Goal: Find specific page/section: Find specific page/section

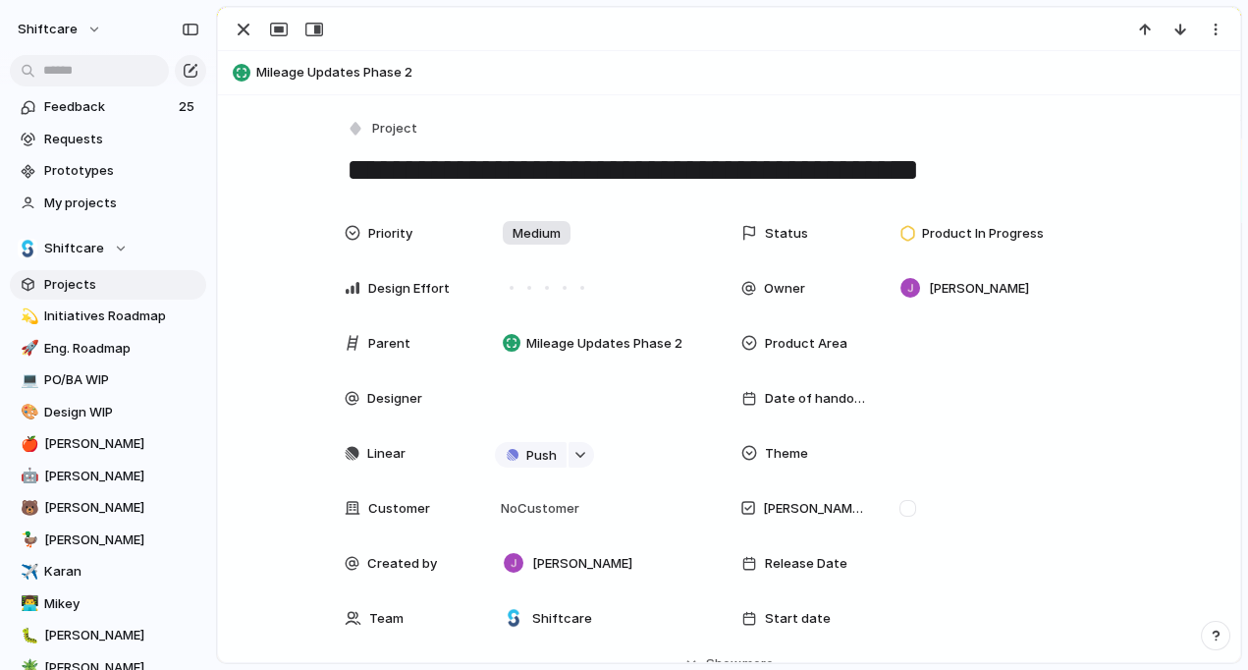
scroll to position [1750, 0]
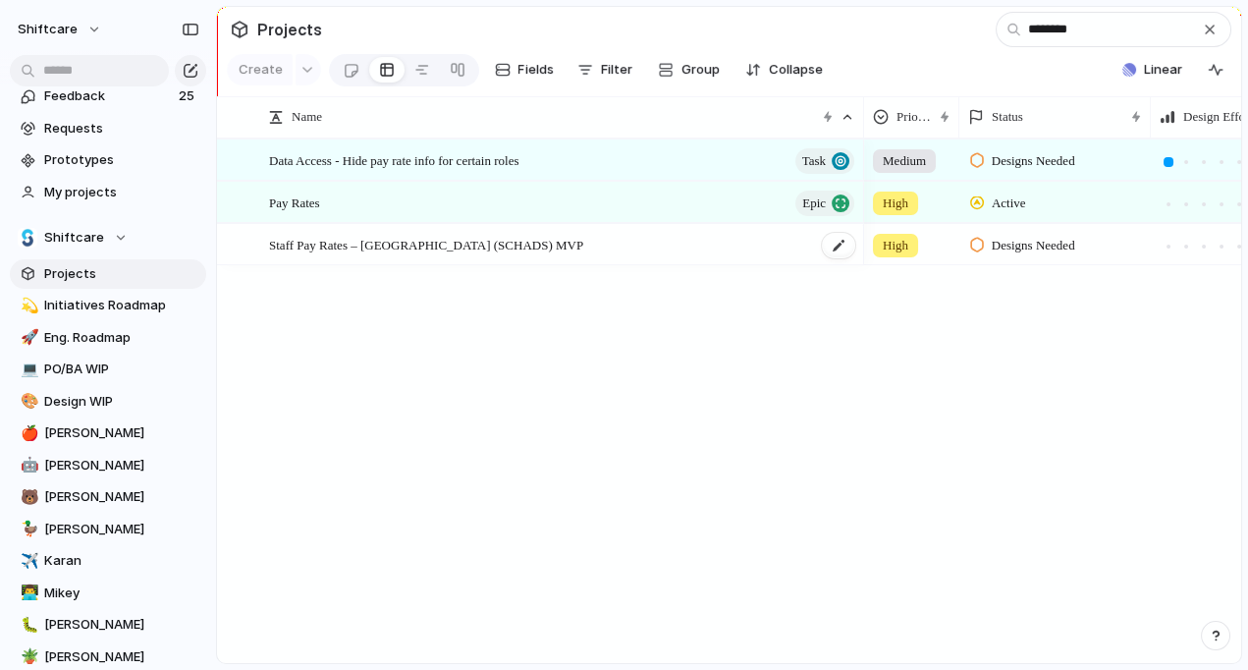
type input "********"
click at [473, 238] on span "Staff Pay Rates – Australia (SCHADS) MVP" at bounding box center [426, 244] width 314 height 23
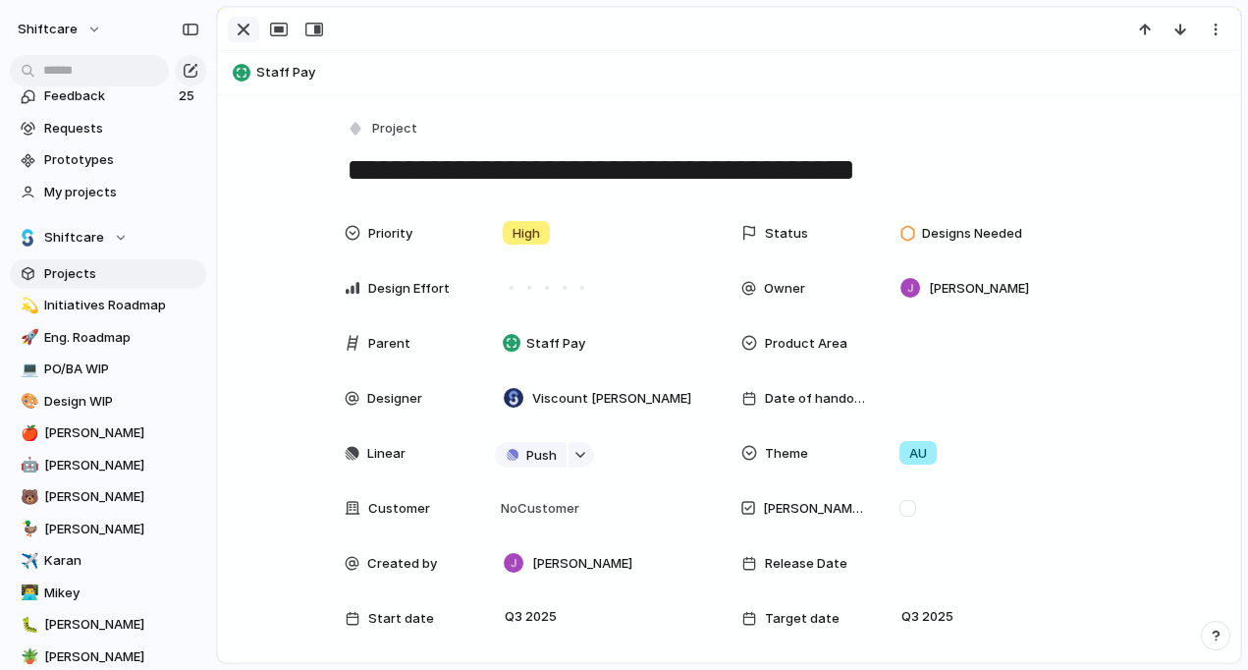
click at [244, 33] on div "button" at bounding box center [244, 30] width 24 height 24
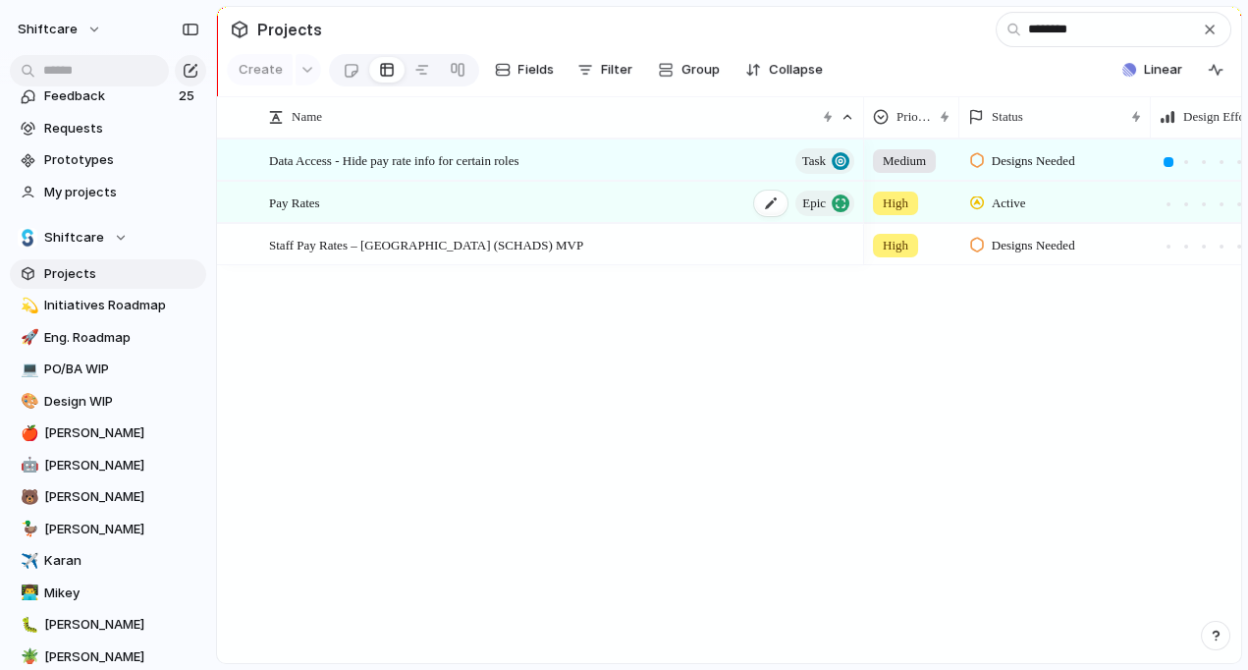
click at [501, 197] on div "Pay Rates Epic" at bounding box center [563, 203] width 588 height 40
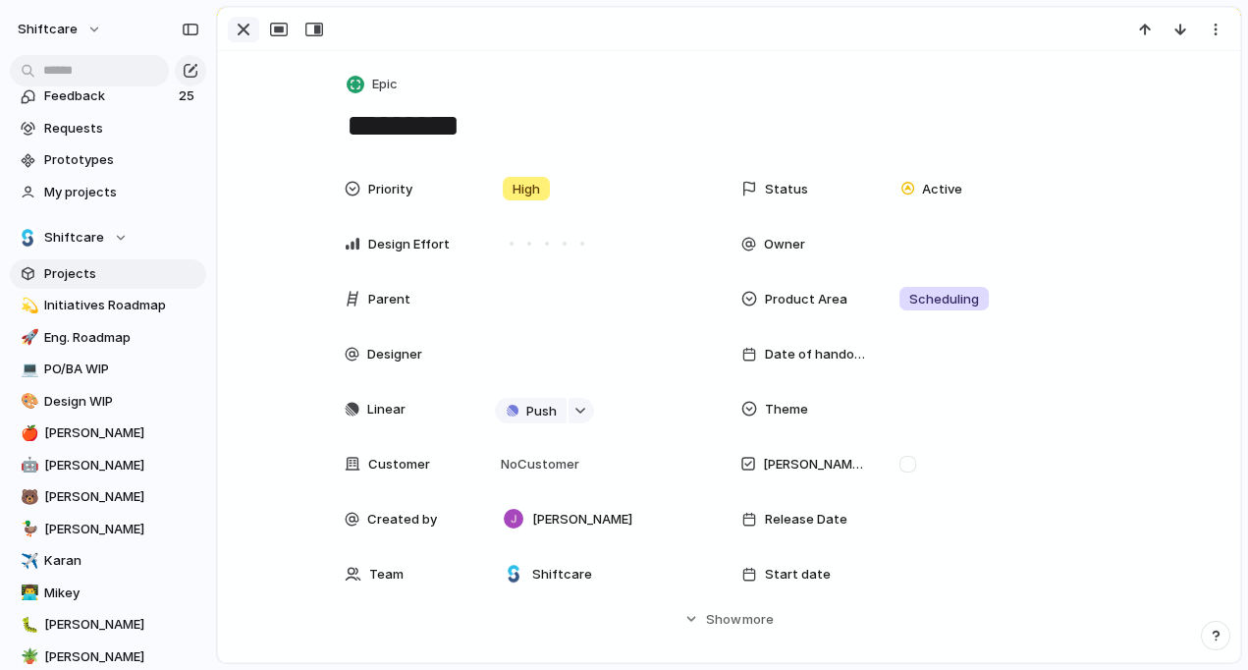
click at [240, 35] on div "button" at bounding box center [244, 30] width 24 height 24
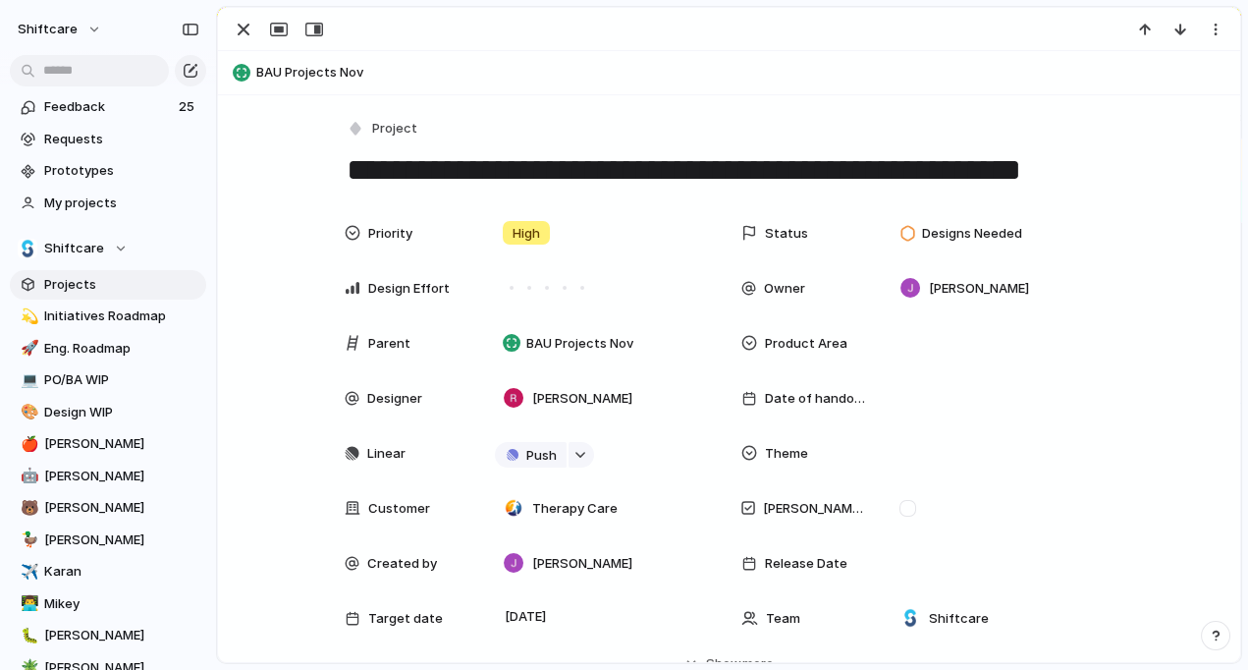
click at [683, 166] on textarea "**********" at bounding box center [730, 169] width 770 height 41
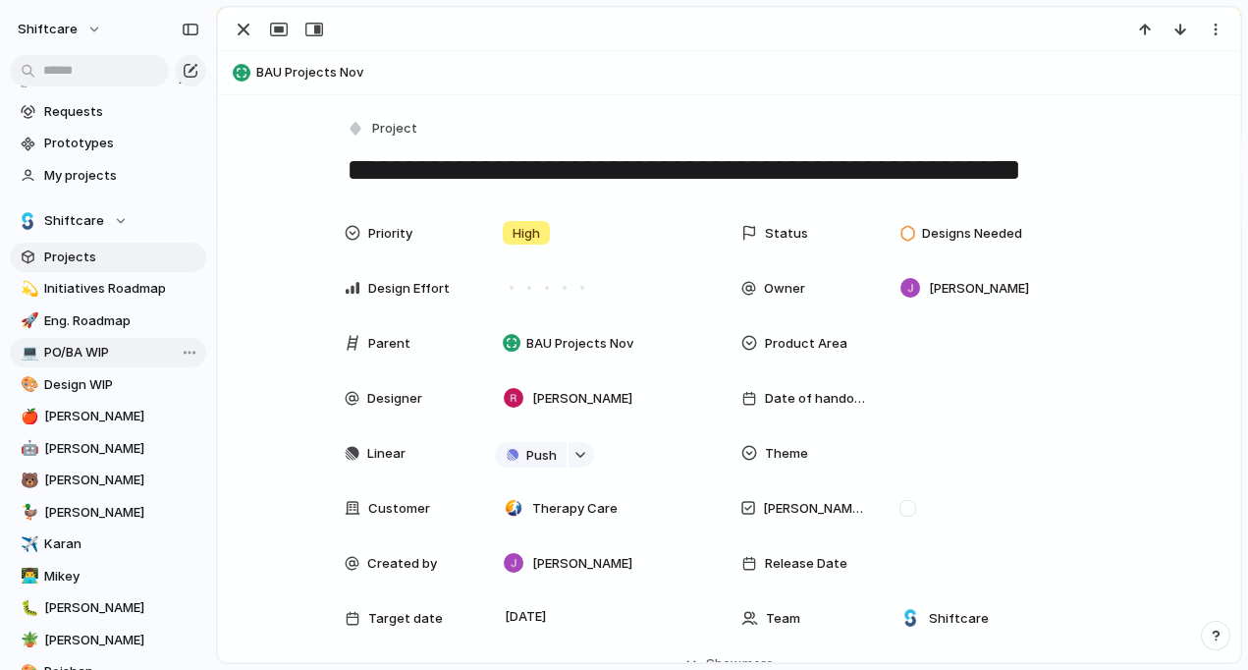
scroll to position [42, 0]
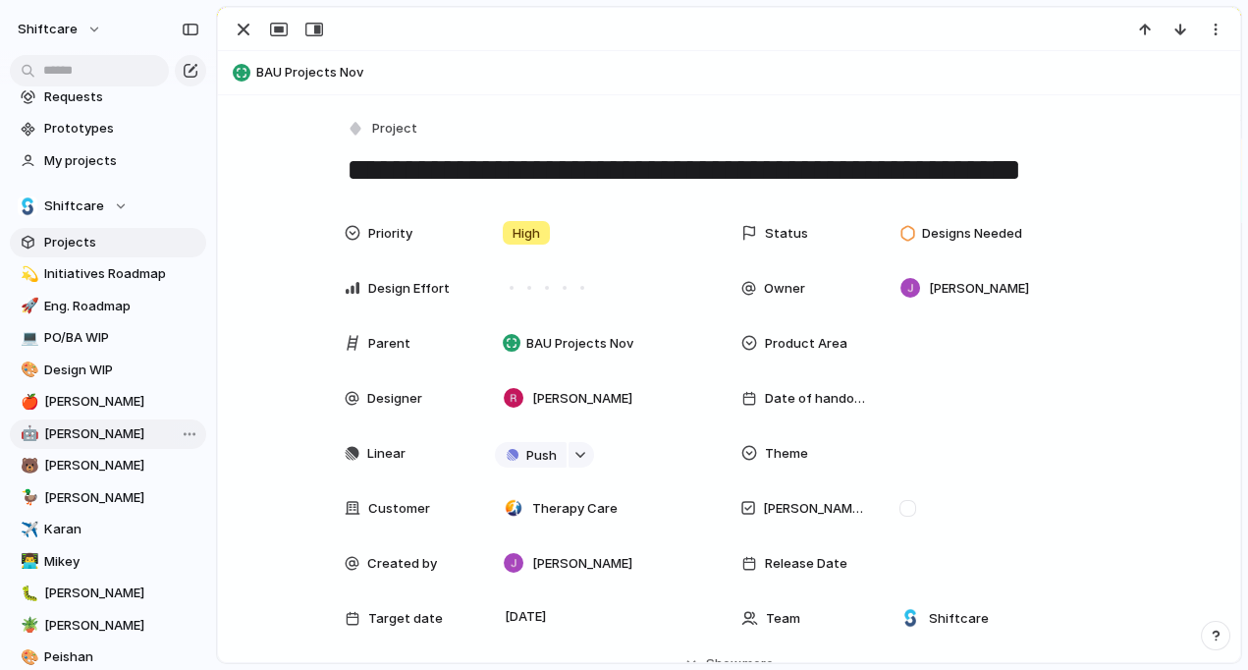
click at [56, 432] on span "[PERSON_NAME]" at bounding box center [121, 434] width 155 height 20
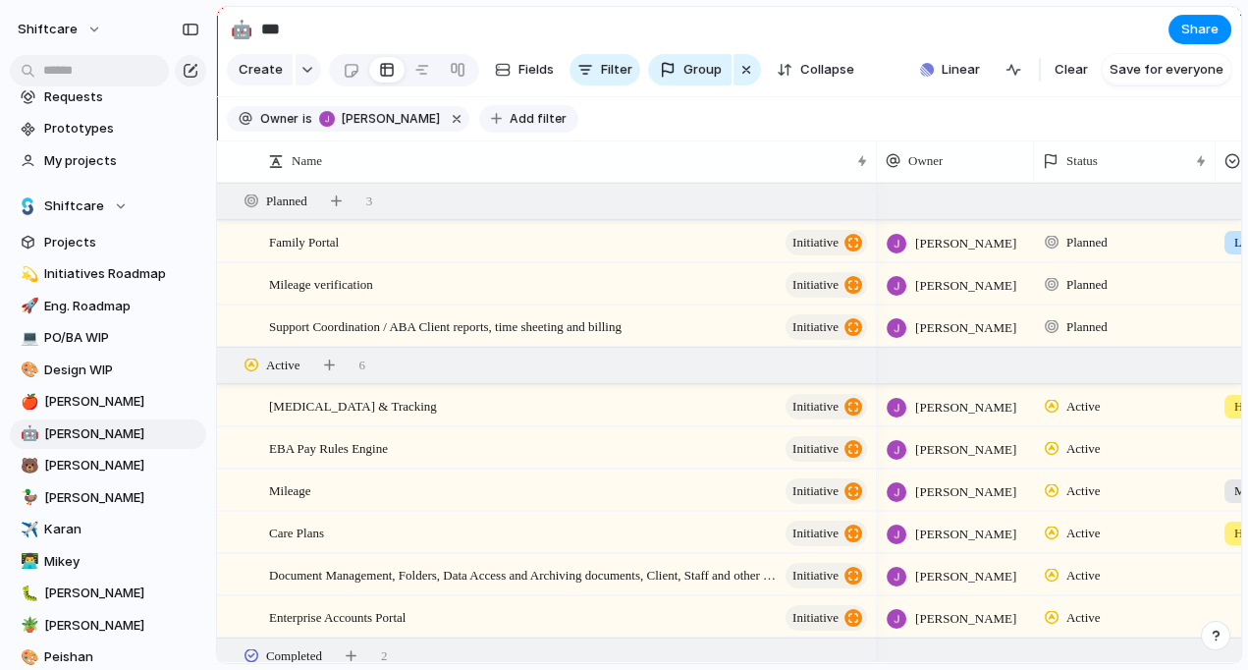
click at [527, 118] on span "Add filter" at bounding box center [538, 119] width 57 height 18
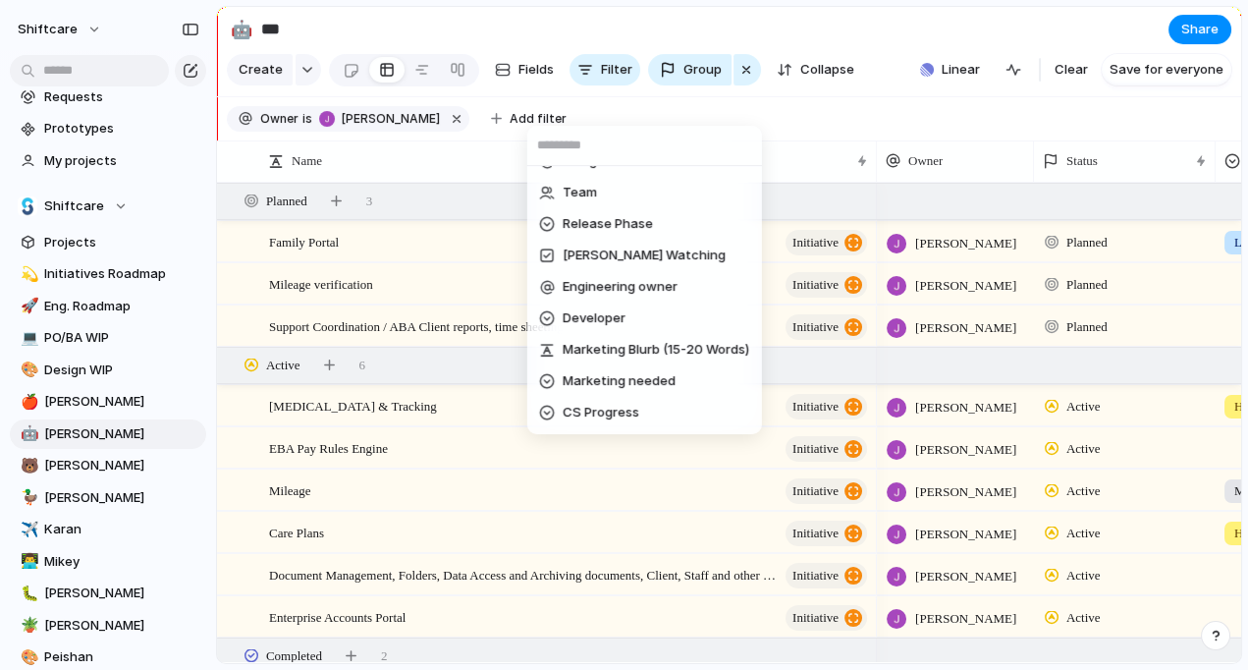
scroll to position [873, 0]
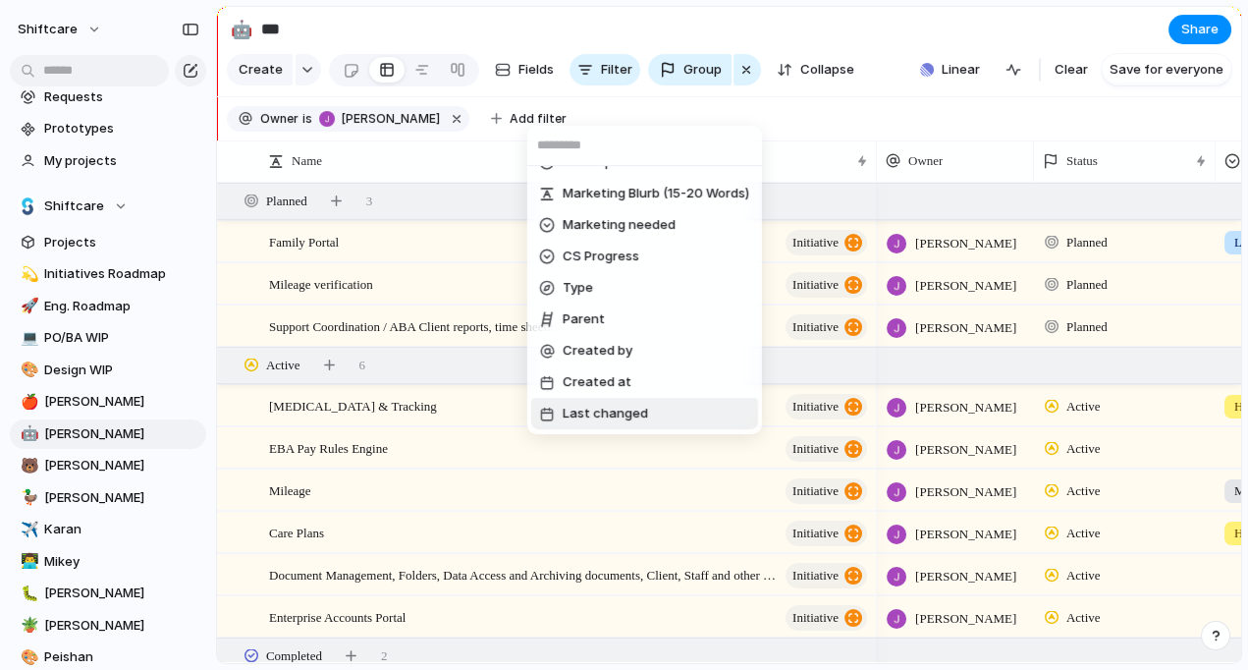
click at [623, 413] on span "Last changed" at bounding box center [605, 414] width 85 height 20
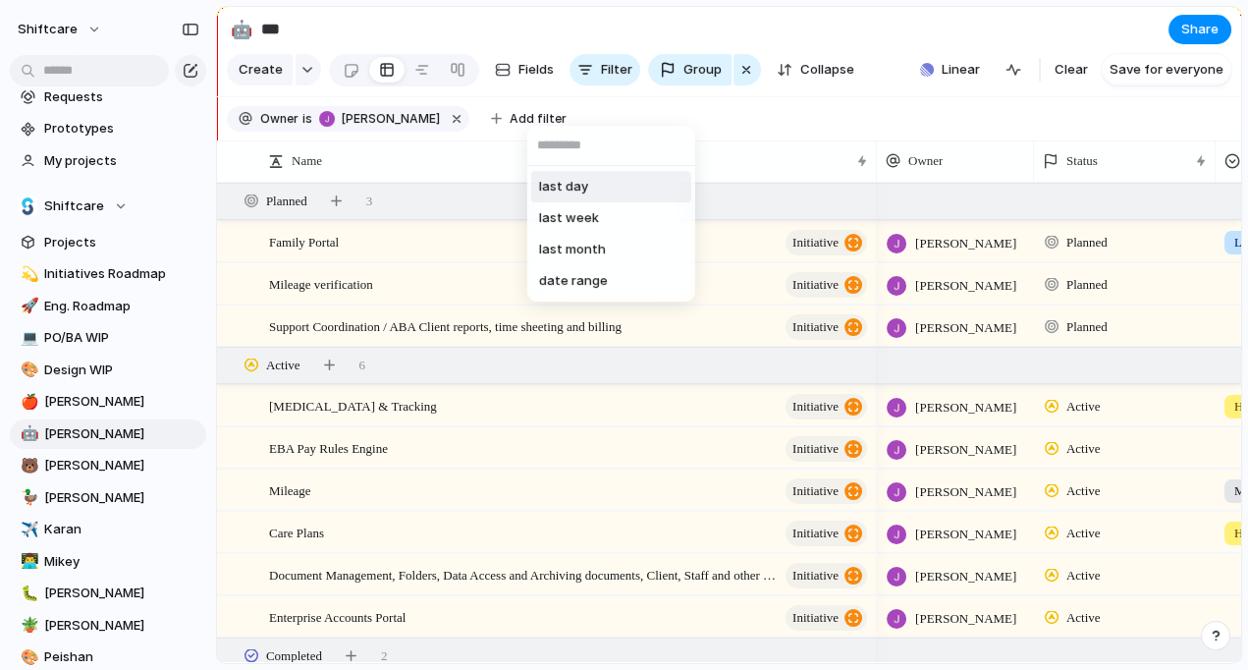
click at [593, 197] on li "last day" at bounding box center [611, 186] width 160 height 31
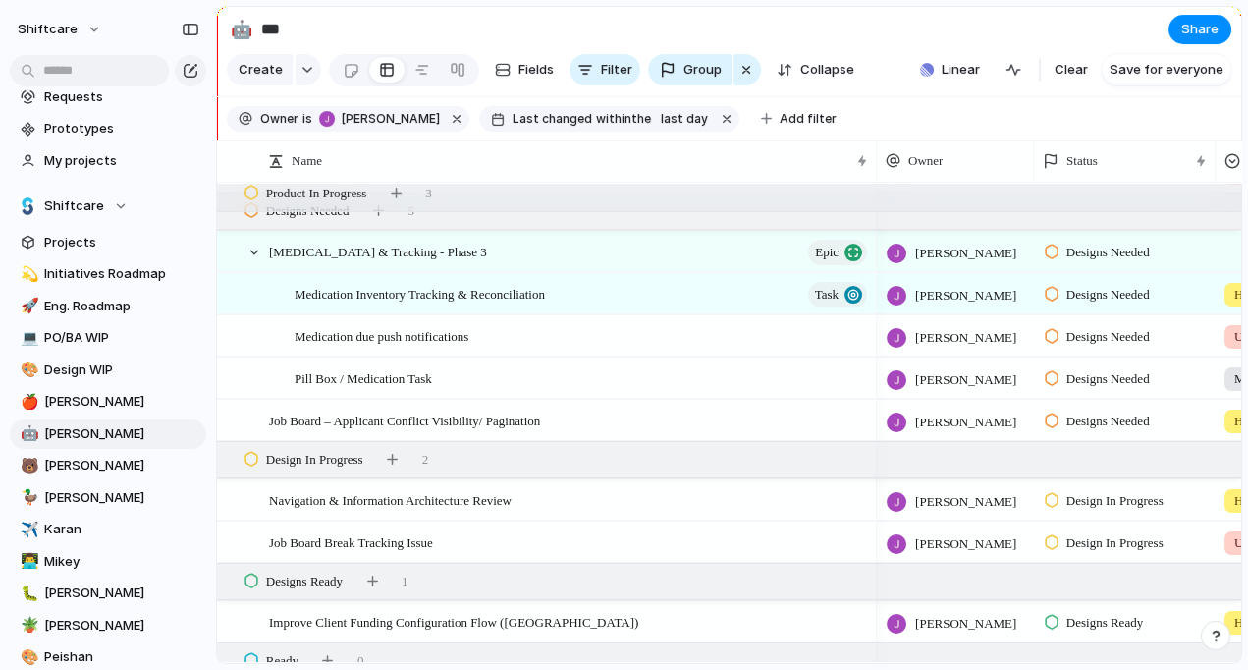
scroll to position [348, 0]
